Goal: Transaction & Acquisition: Purchase product/service

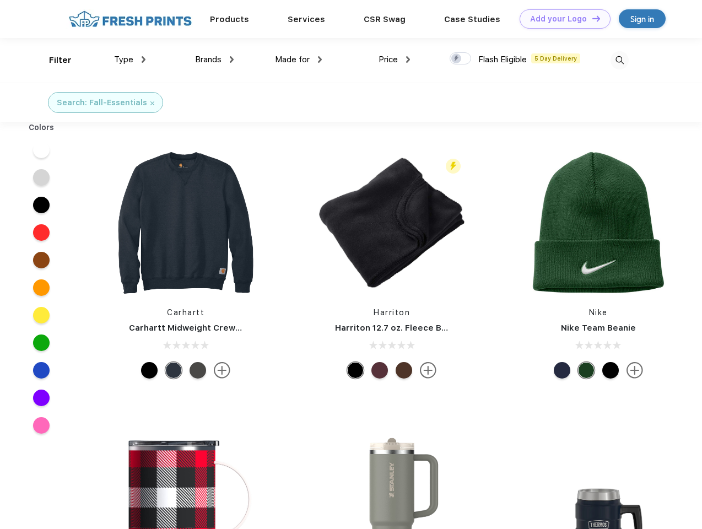
click at [561, 19] on link "Add your Logo Design Tool" at bounding box center [565, 18] width 91 height 19
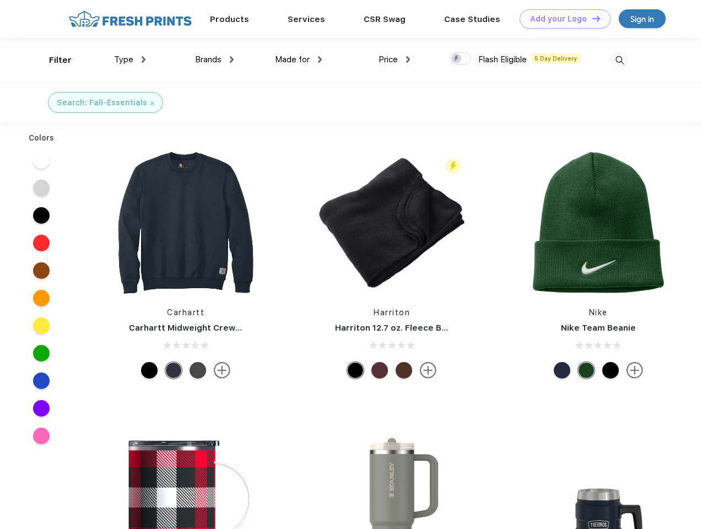
click at [0, 0] on div "Design Tool" at bounding box center [0, 0] width 0 height 0
click at [592, 18] on link "Add your Logo Design Tool" at bounding box center [565, 18] width 91 height 19
click at [53, 60] on div "Filter" at bounding box center [60, 60] width 23 height 13
click at [130, 60] on span "Type" at bounding box center [123, 60] width 19 height 10
click at [214, 60] on span "Brands" at bounding box center [208, 60] width 26 height 10
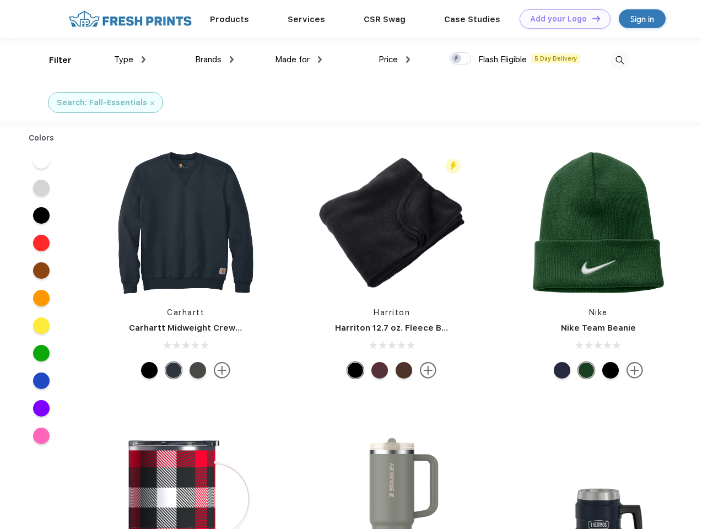
click at [299, 60] on span "Made for" at bounding box center [292, 60] width 35 height 10
click at [395, 60] on span "Price" at bounding box center [388, 60] width 19 height 10
click at [461, 59] on div at bounding box center [461, 58] width 22 height 12
click at [457, 59] on input "checkbox" at bounding box center [453, 55] width 7 height 7
click at [620, 60] on img at bounding box center [620, 60] width 18 height 18
